Goal: Task Accomplishment & Management: Manage account settings

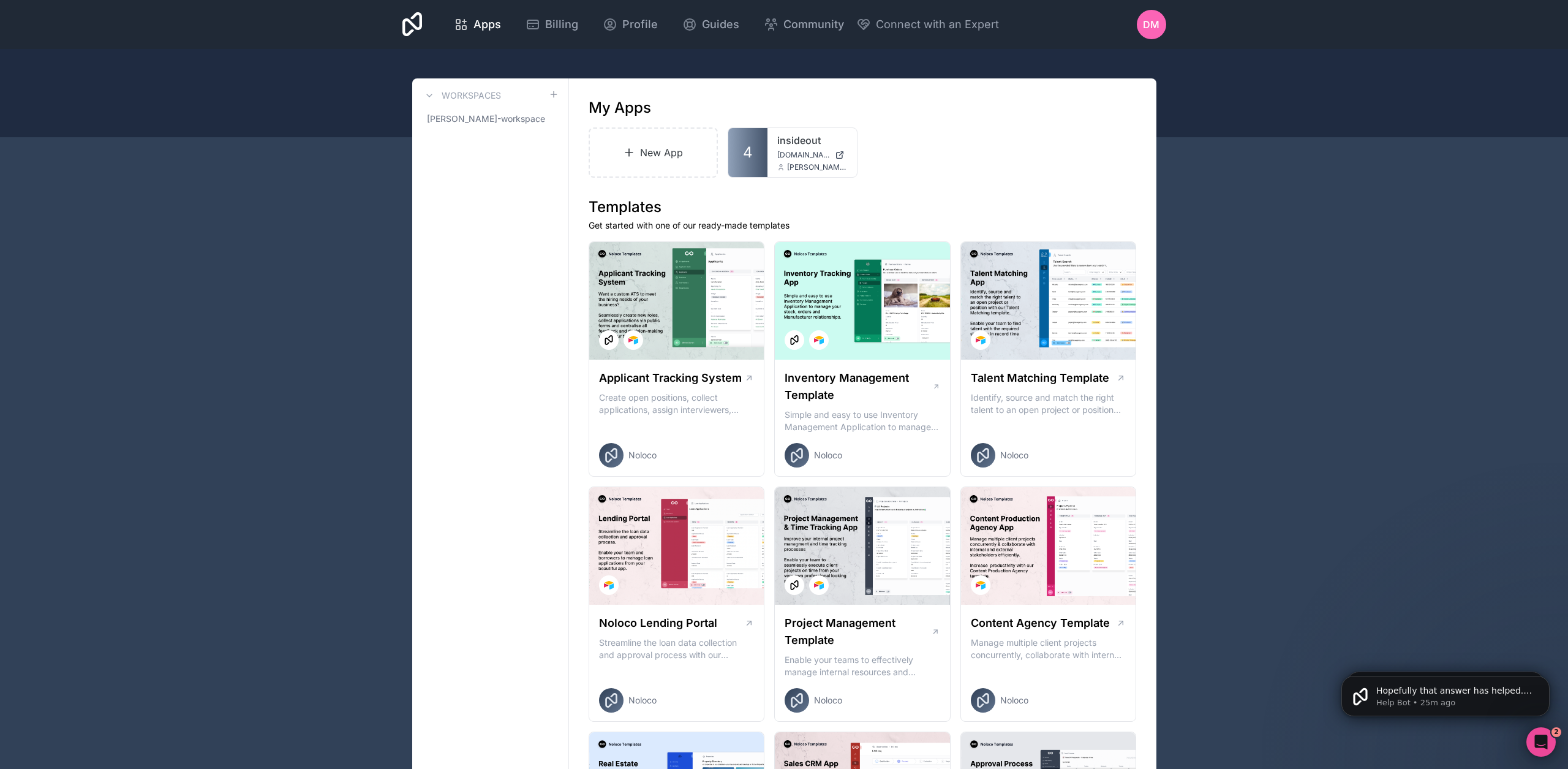
click at [588, 18] on link "Billing" at bounding box center [552, 24] width 72 height 27
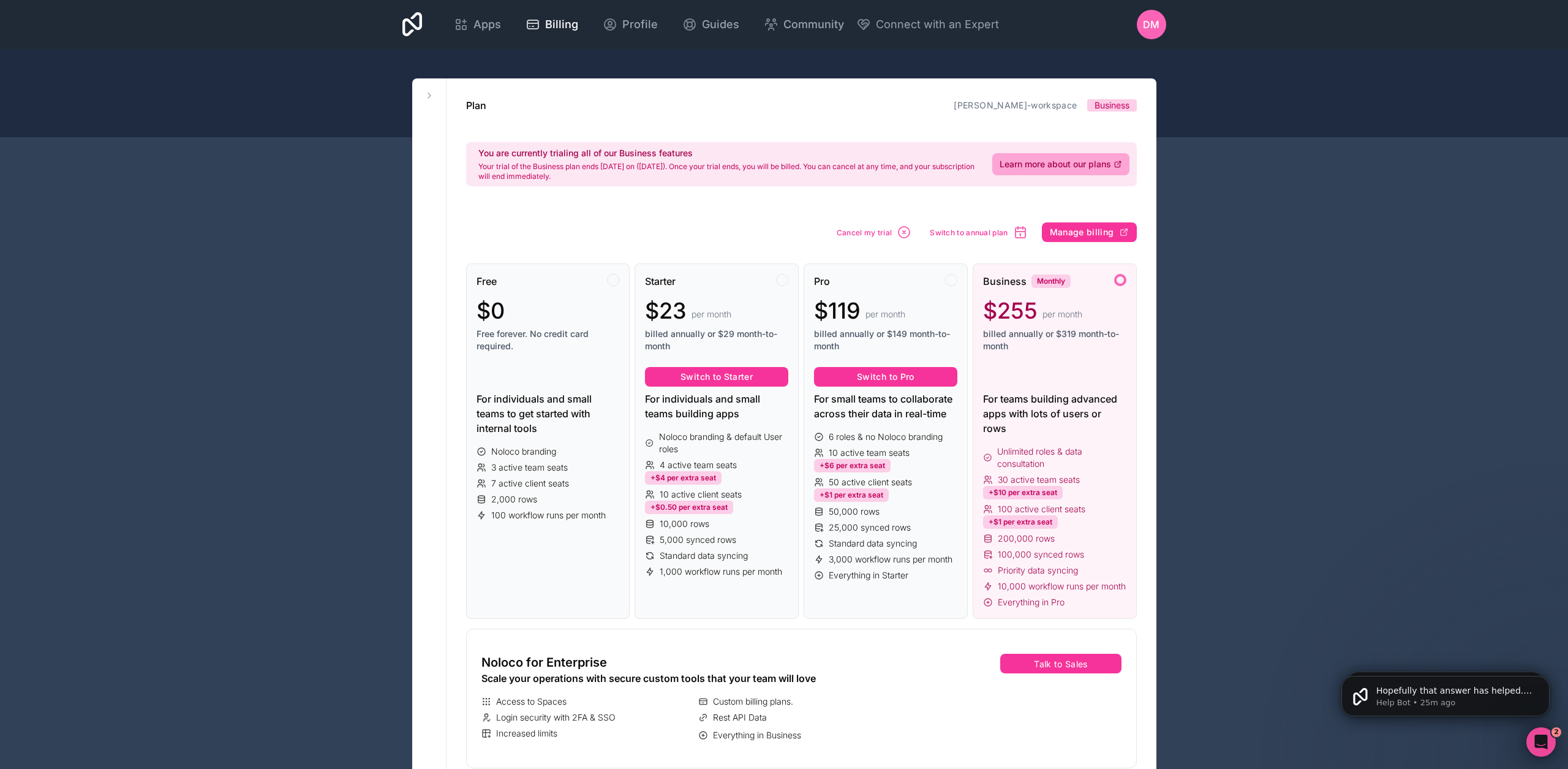
click at [898, 233] on icon "button" at bounding box center [905, 232] width 15 height 15
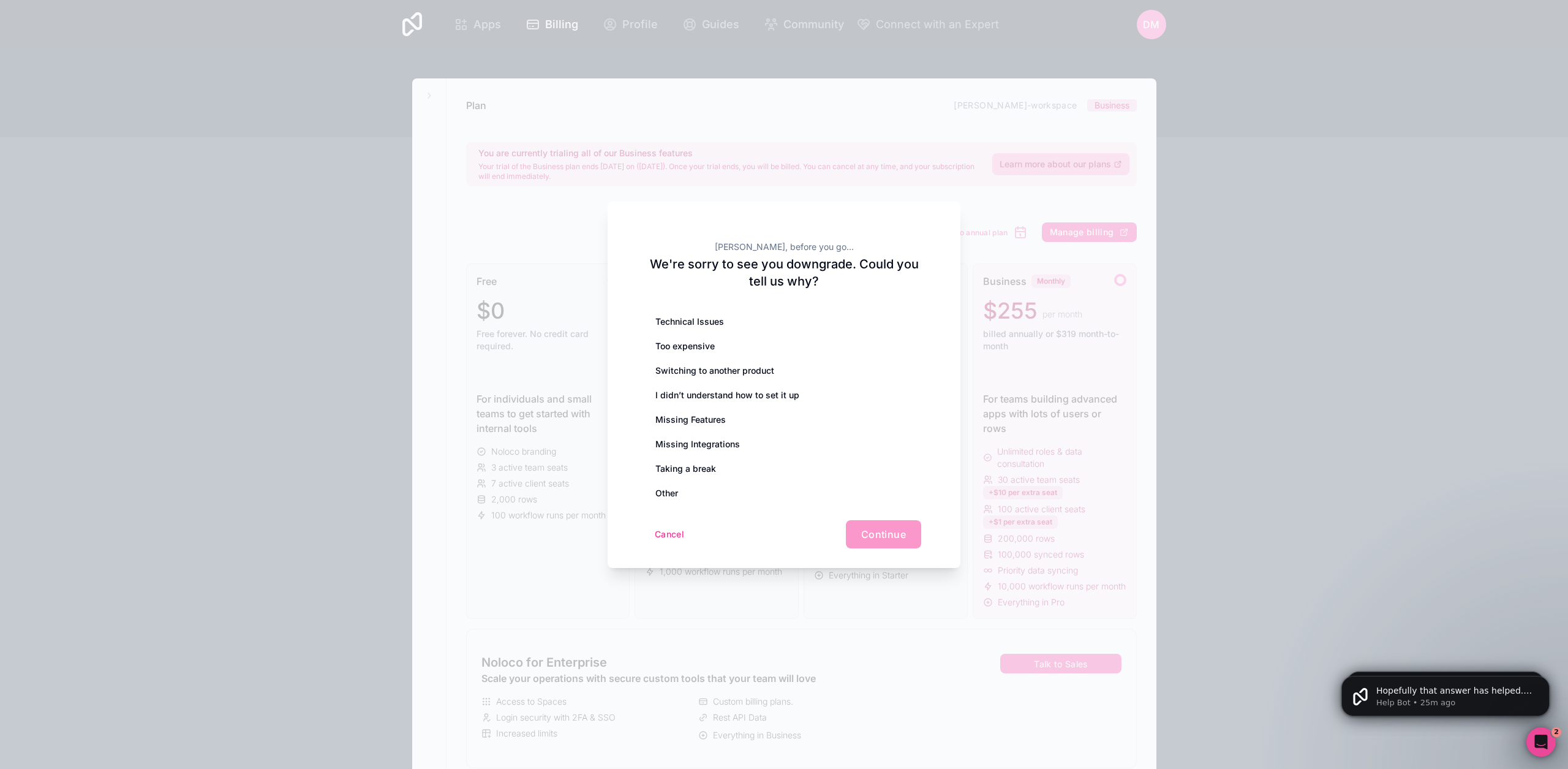
scroll to position [1, 0]
click at [696, 347] on div "Too expensive" at bounding box center [784, 347] width 275 height 25
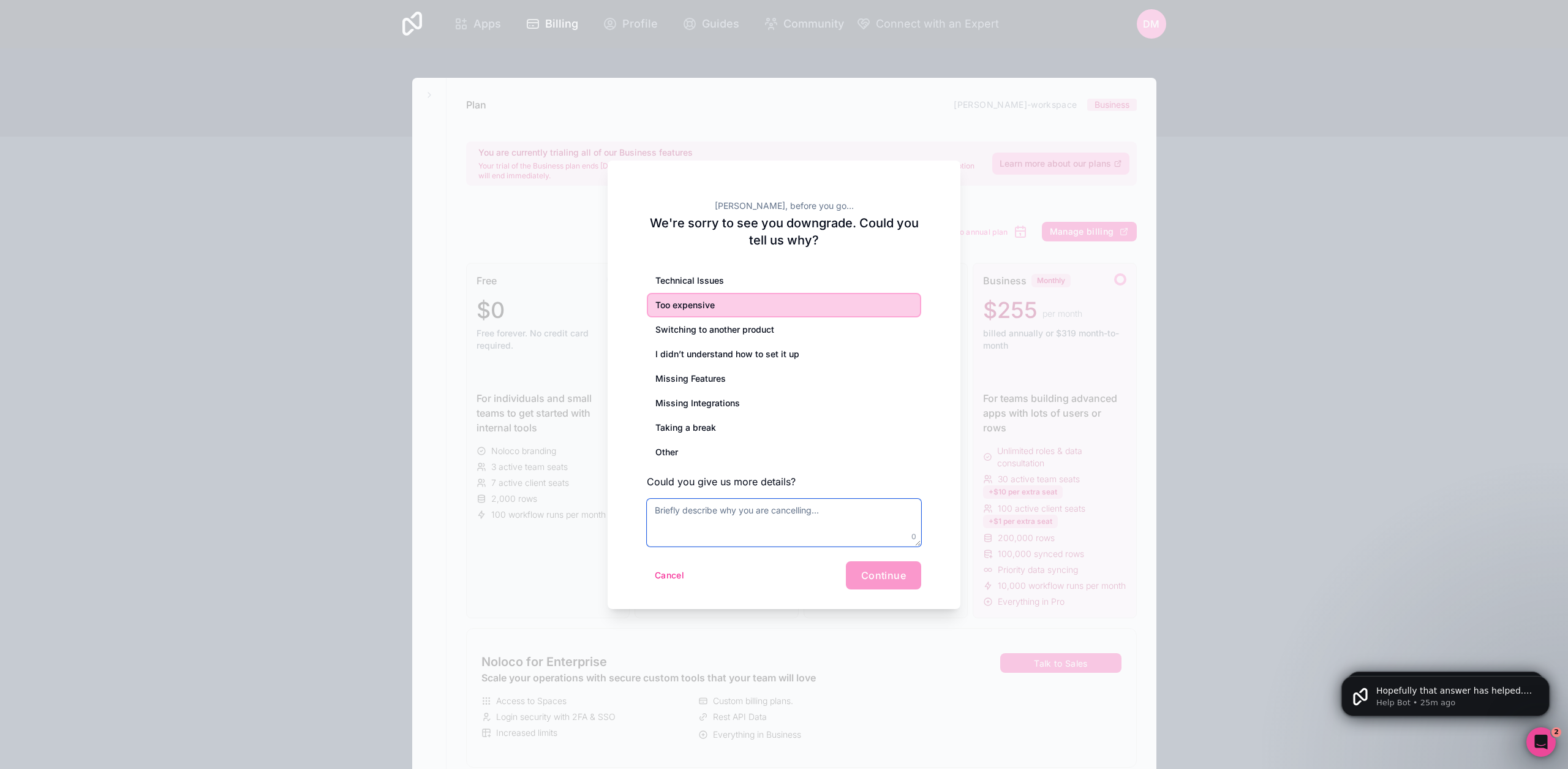
click at [749, 517] on textarea at bounding box center [784, 523] width 275 height 48
click at [721, 336] on div "Switching to another product" at bounding box center [784, 329] width 275 height 25
click at [772, 522] on textarea at bounding box center [784, 523] width 275 height 48
drag, startPoint x: 724, startPoint y: 513, endPoint x: 618, endPoint y: 501, distance: 106.7
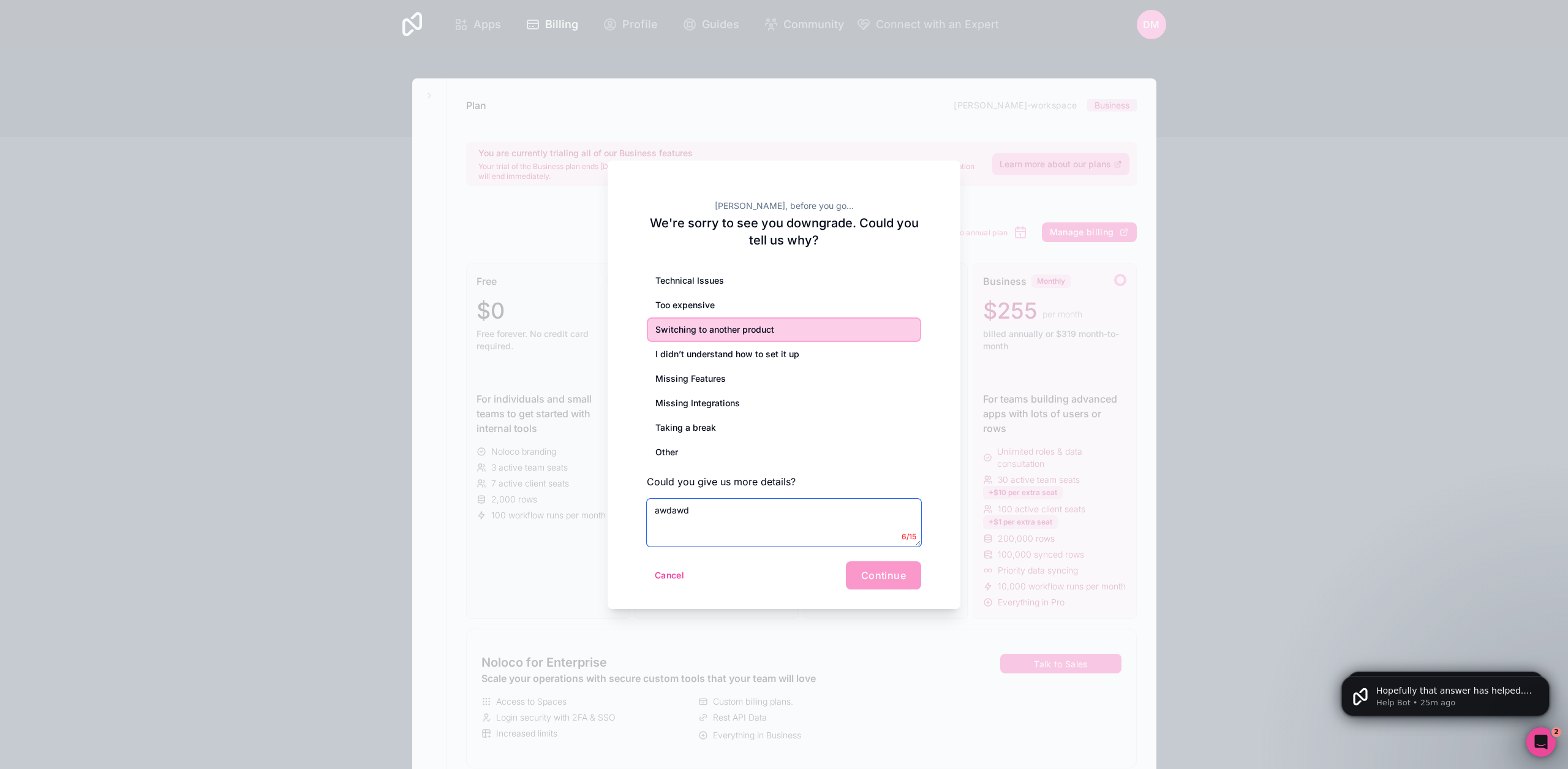
click at [618, 501] on div "[PERSON_NAME], before you go... We're sorry to see you downgrade. Could you tel…" at bounding box center [784, 385] width 353 height 448
type textarea "I feel that 95% of what I'm trying to do I can achieve with Airtable. Plus I've…"
click at [879, 579] on span "Continue" at bounding box center [883, 576] width 44 height 12
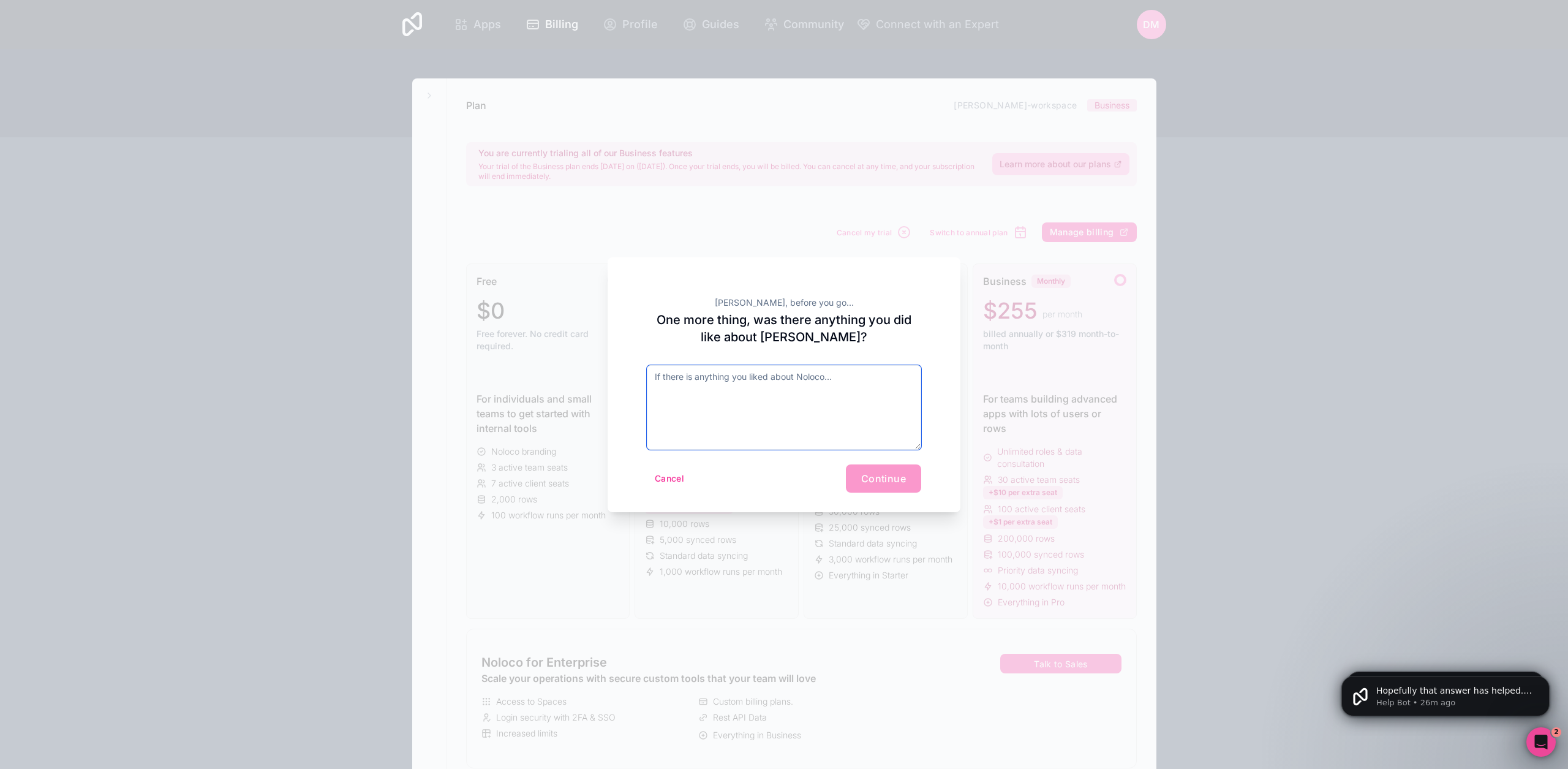
click at [786, 391] on textarea at bounding box center [784, 407] width 275 height 85
type textarea "see above"
click at [900, 472] on span "Continue" at bounding box center [883, 478] width 44 height 12
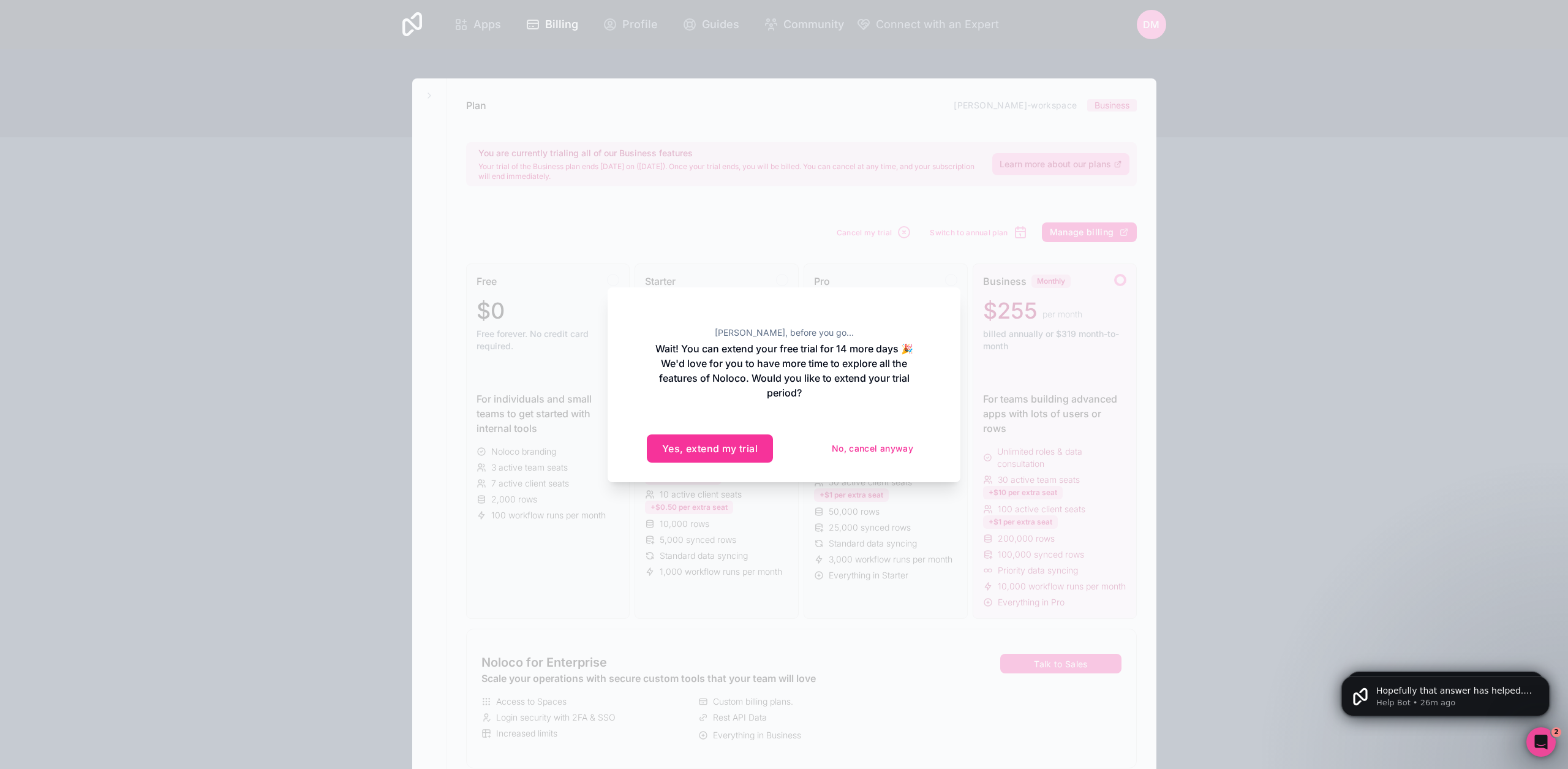
click at [731, 450] on button "Yes, extend my trial" at bounding box center [710, 448] width 126 height 28
